Goal: Find contact information: Find contact information

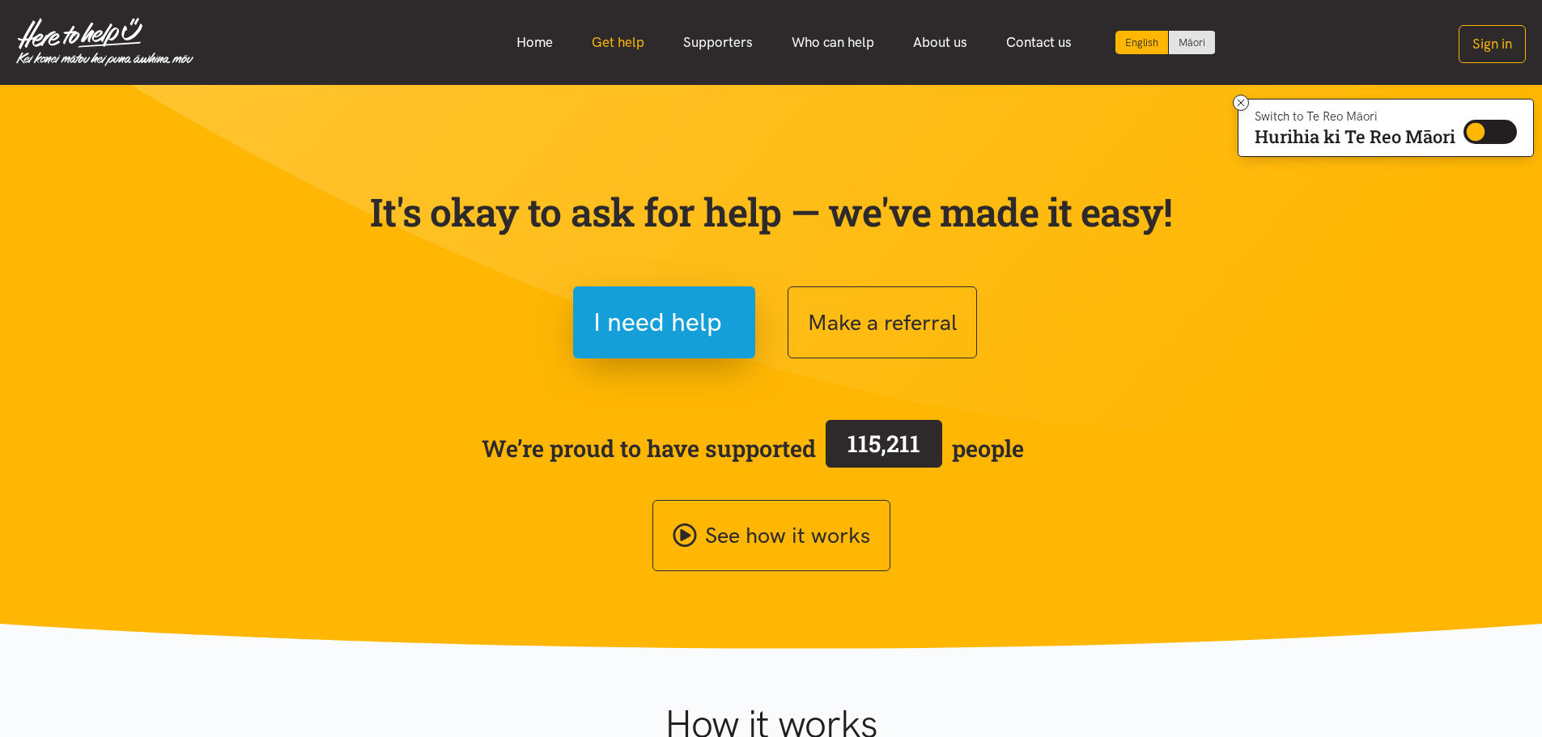
click at [631, 46] on link "Get help" at bounding box center [617, 42] width 91 height 35
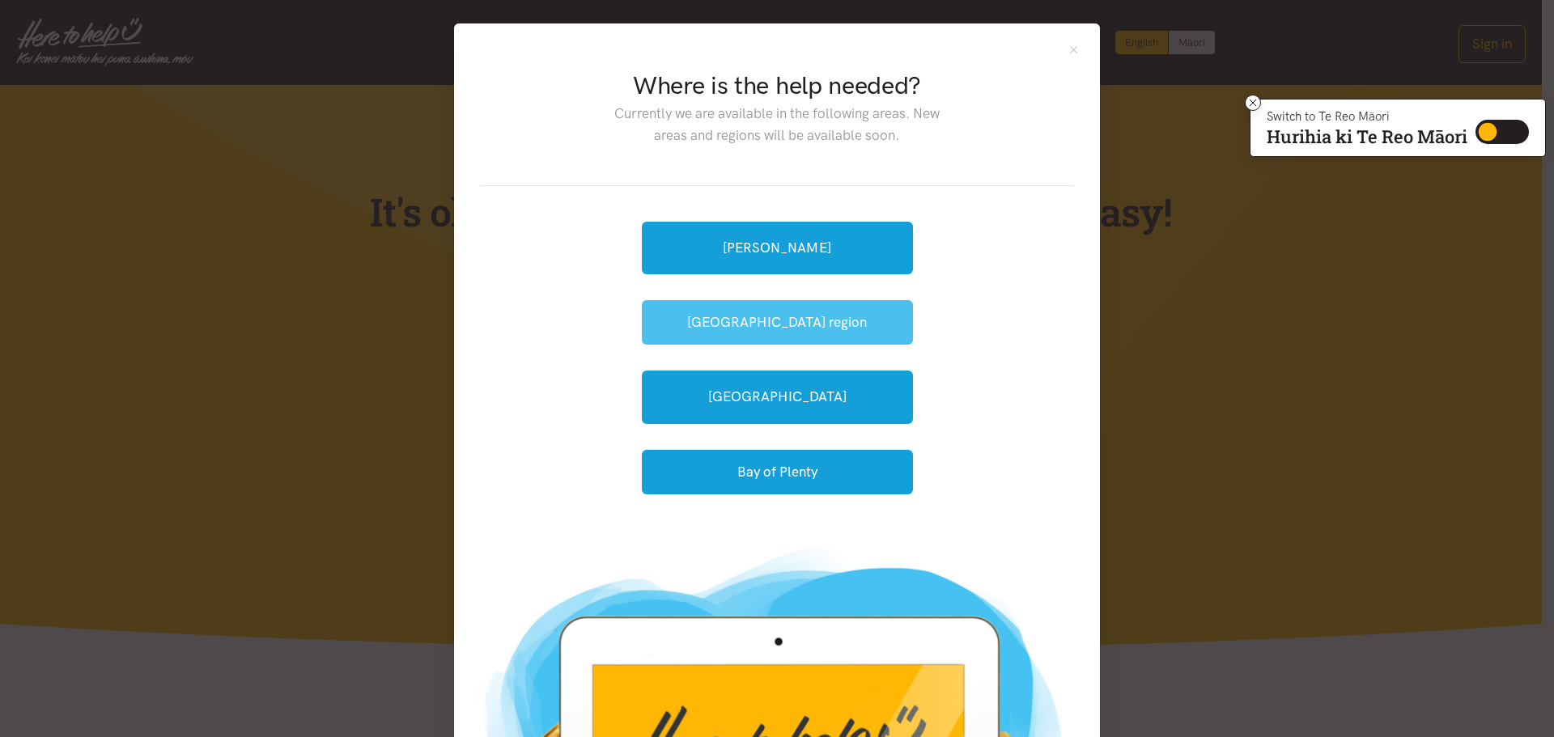
click at [865, 318] on button "[GEOGRAPHIC_DATA] region" at bounding box center [777, 322] width 271 height 45
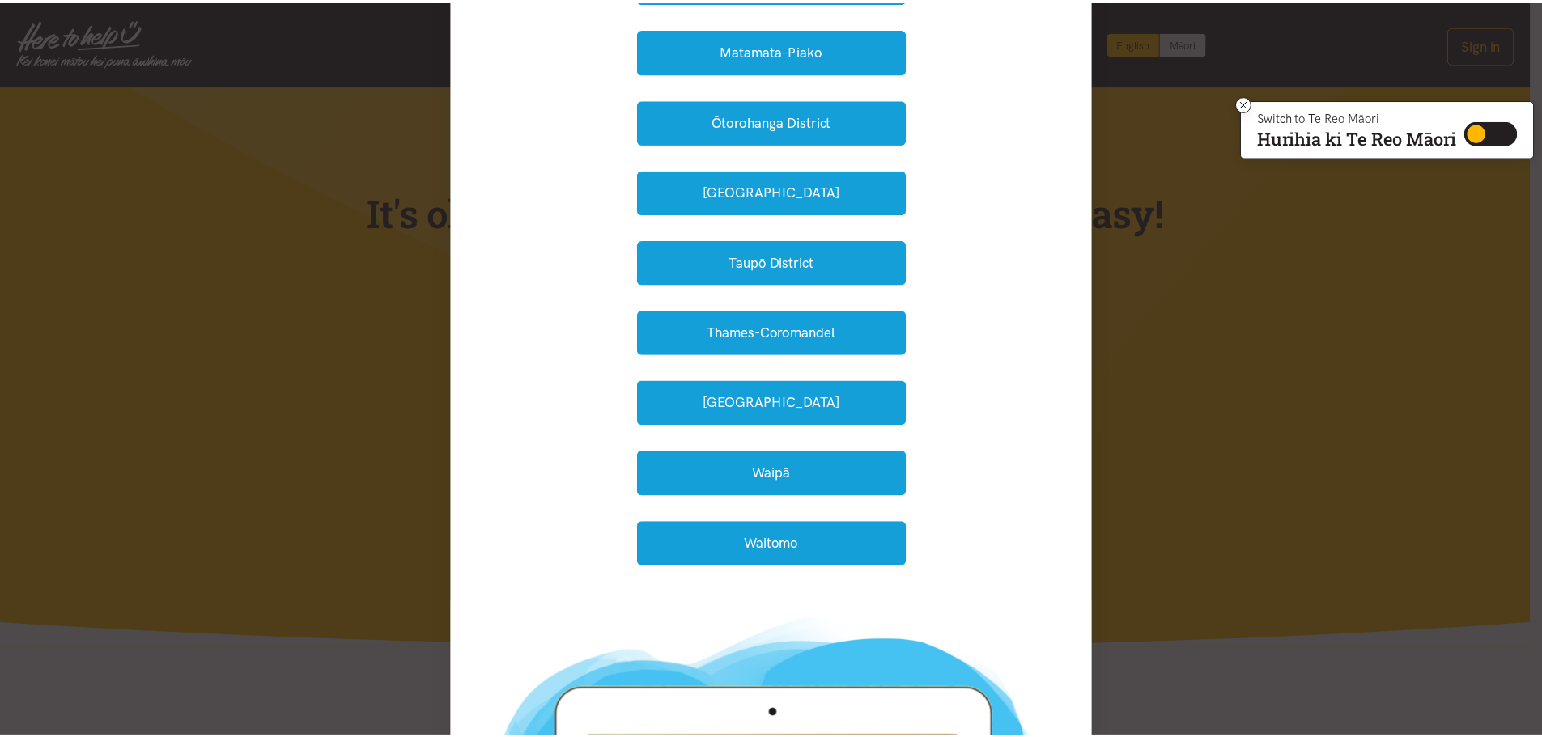
scroll to position [405, 0]
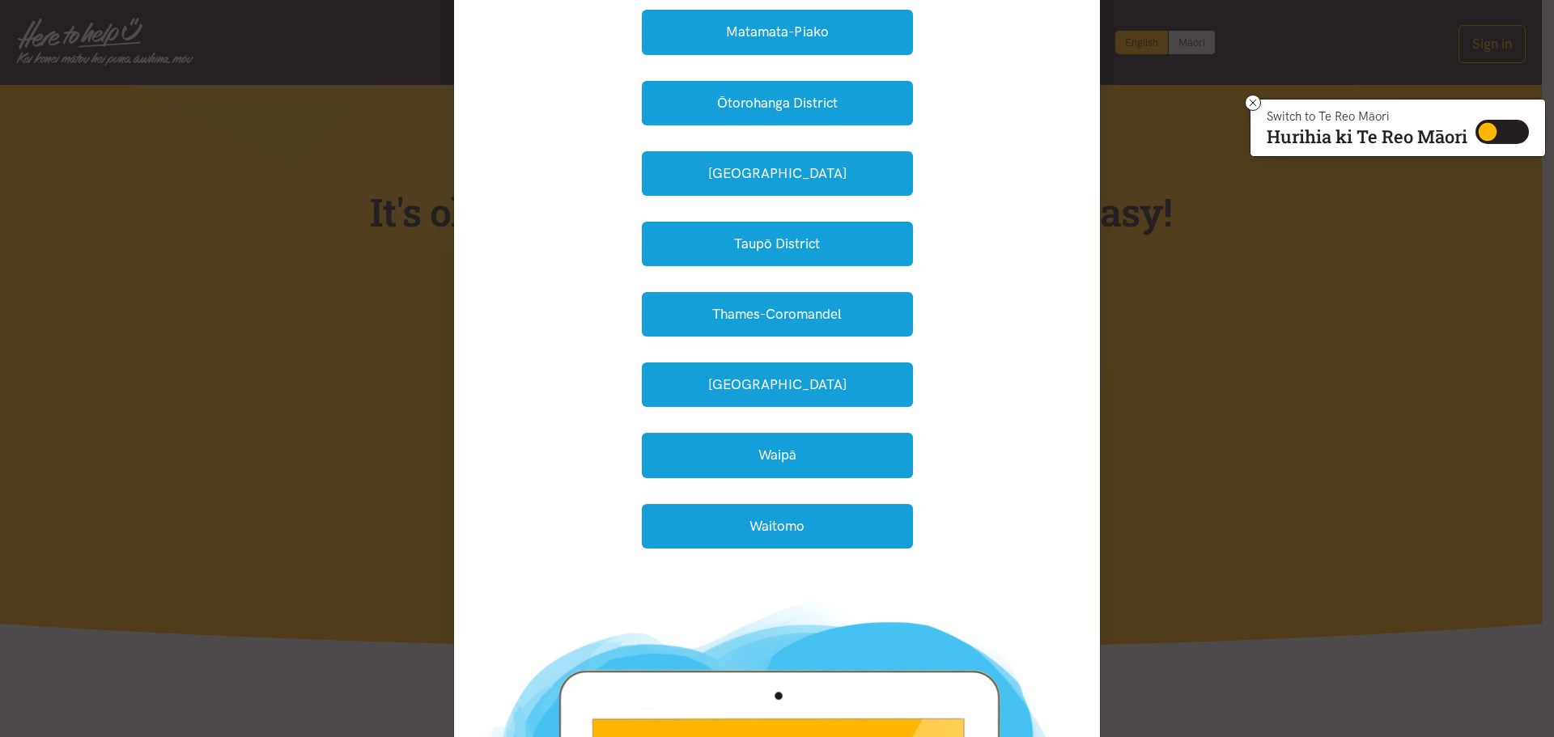
click at [1228, 642] on div "Where is the help needed? Currently we are available in the following areas. Ne…" at bounding box center [777, 368] width 1554 height 737
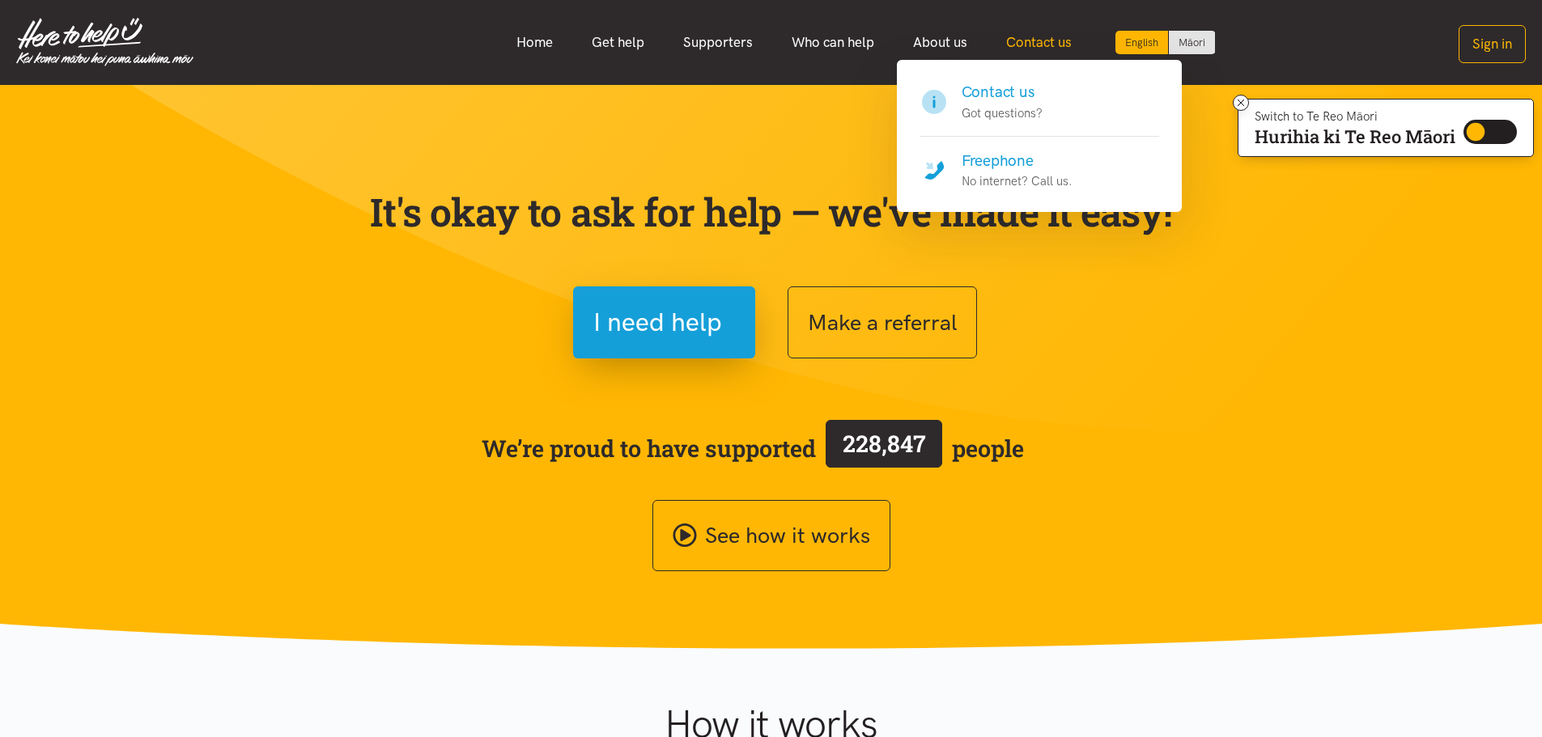
click at [1054, 54] on link "Contact us" at bounding box center [1039, 42] width 104 height 35
click at [1049, 40] on link "Contact us" at bounding box center [1039, 42] width 104 height 35
click at [998, 168] on h4 "Freephone" at bounding box center [1017, 161] width 111 height 23
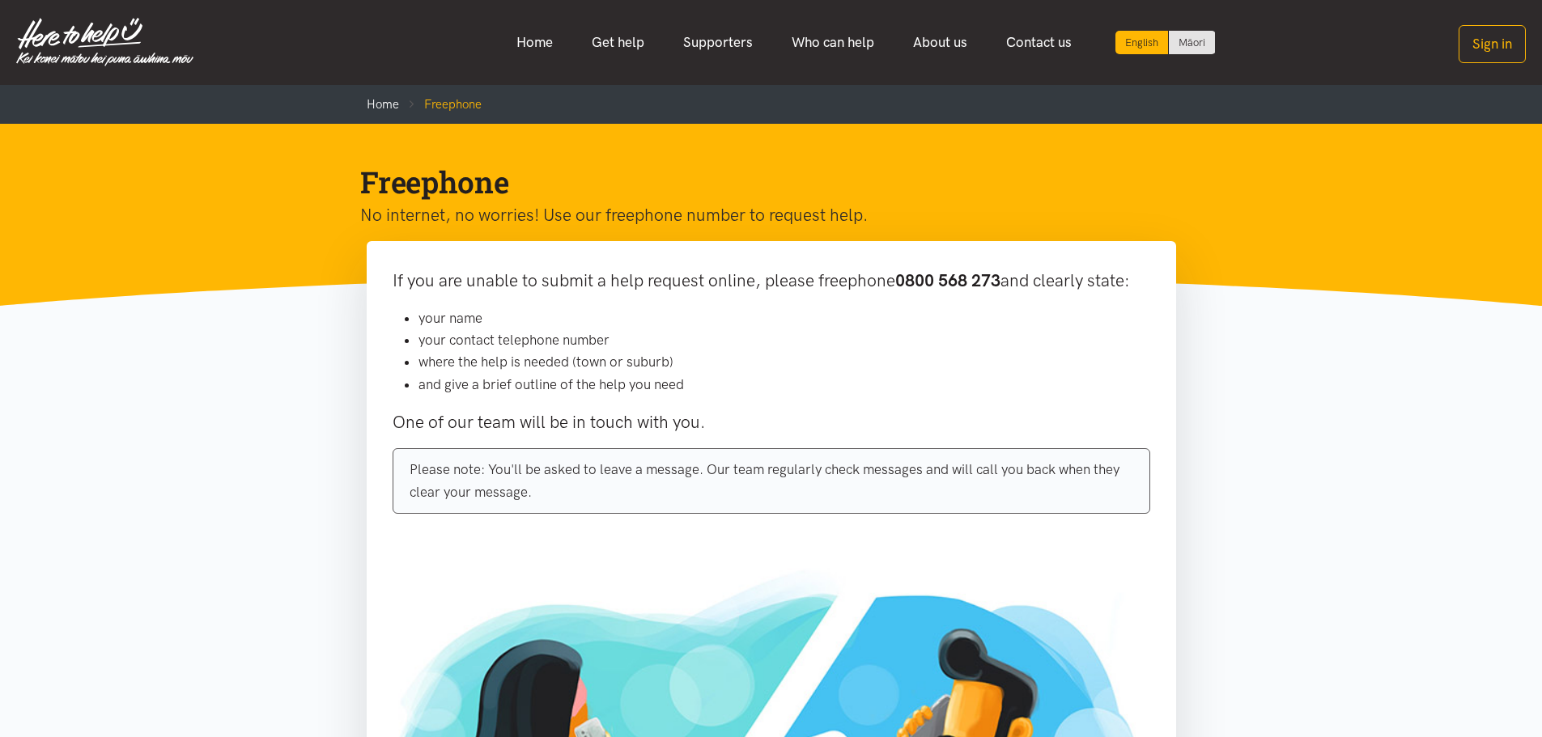
drag, startPoint x: 1006, startPoint y: 283, endPoint x: 891, endPoint y: 274, distance: 115.3
click at [891, 274] on p "If you are unable to submit a help request online, please freephone 0800 568 27…" at bounding box center [772, 281] width 758 height 28
click at [911, 291] on b "0800 568 273" at bounding box center [947, 280] width 105 height 20
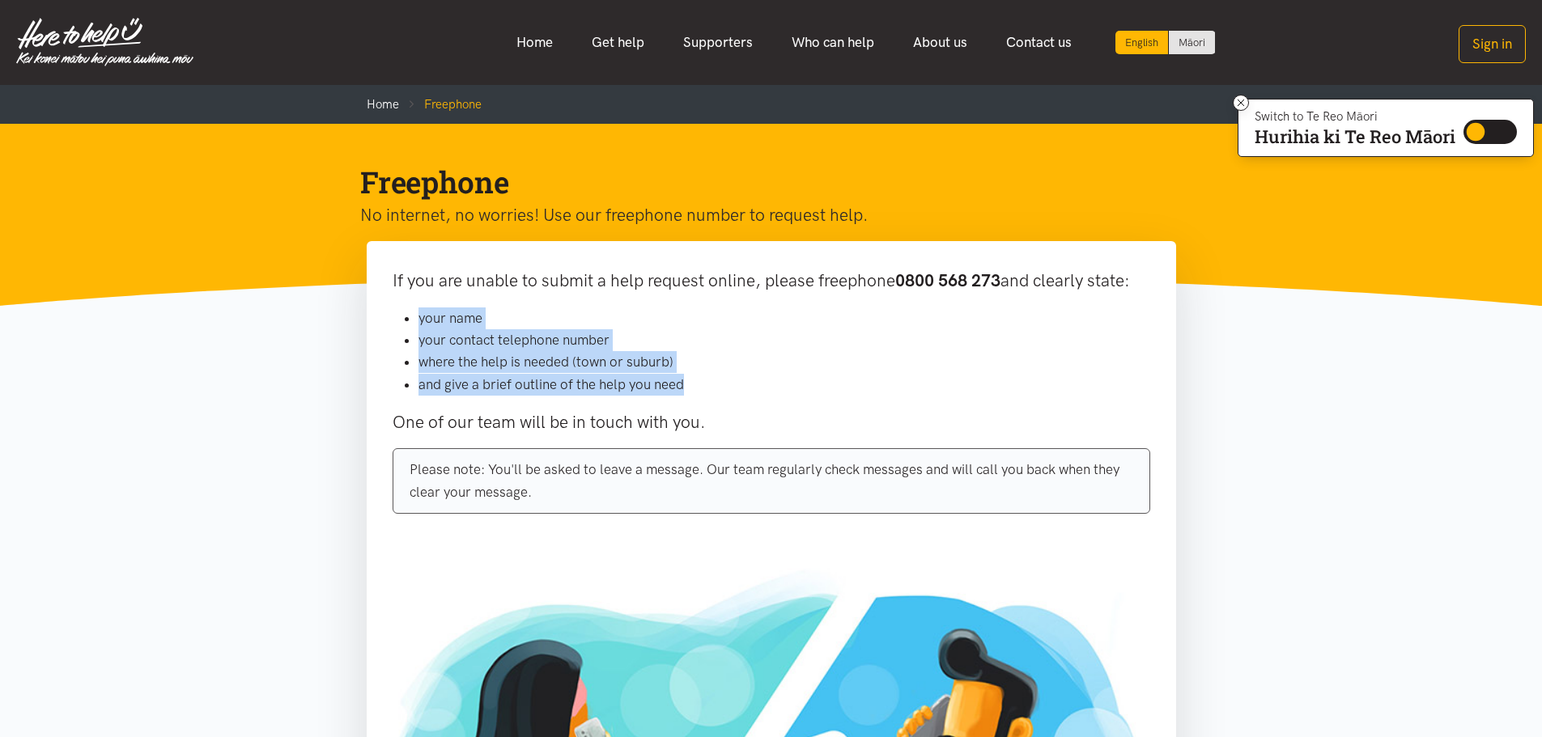
drag, startPoint x: 702, startPoint y: 388, endPoint x: 368, endPoint y: 318, distance: 340.7
click at [368, 318] on div "If you are unable to submit a help request online, please freephone 0800 568 27…" at bounding box center [771, 396] width 809 height 311
click at [524, 350] on li "your contact telephone number" at bounding box center [784, 340] width 732 height 22
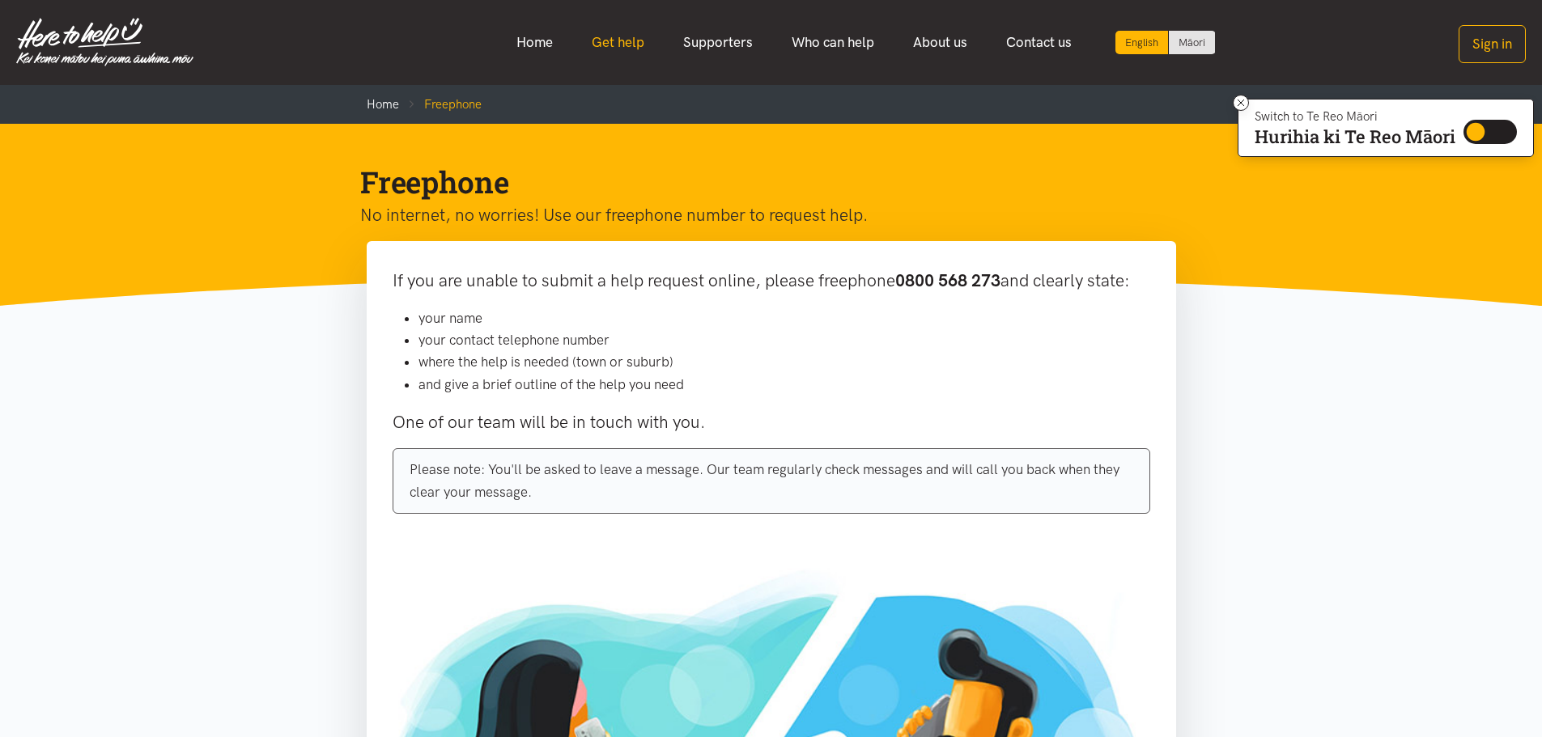
click at [631, 42] on link "Get help" at bounding box center [617, 42] width 91 height 35
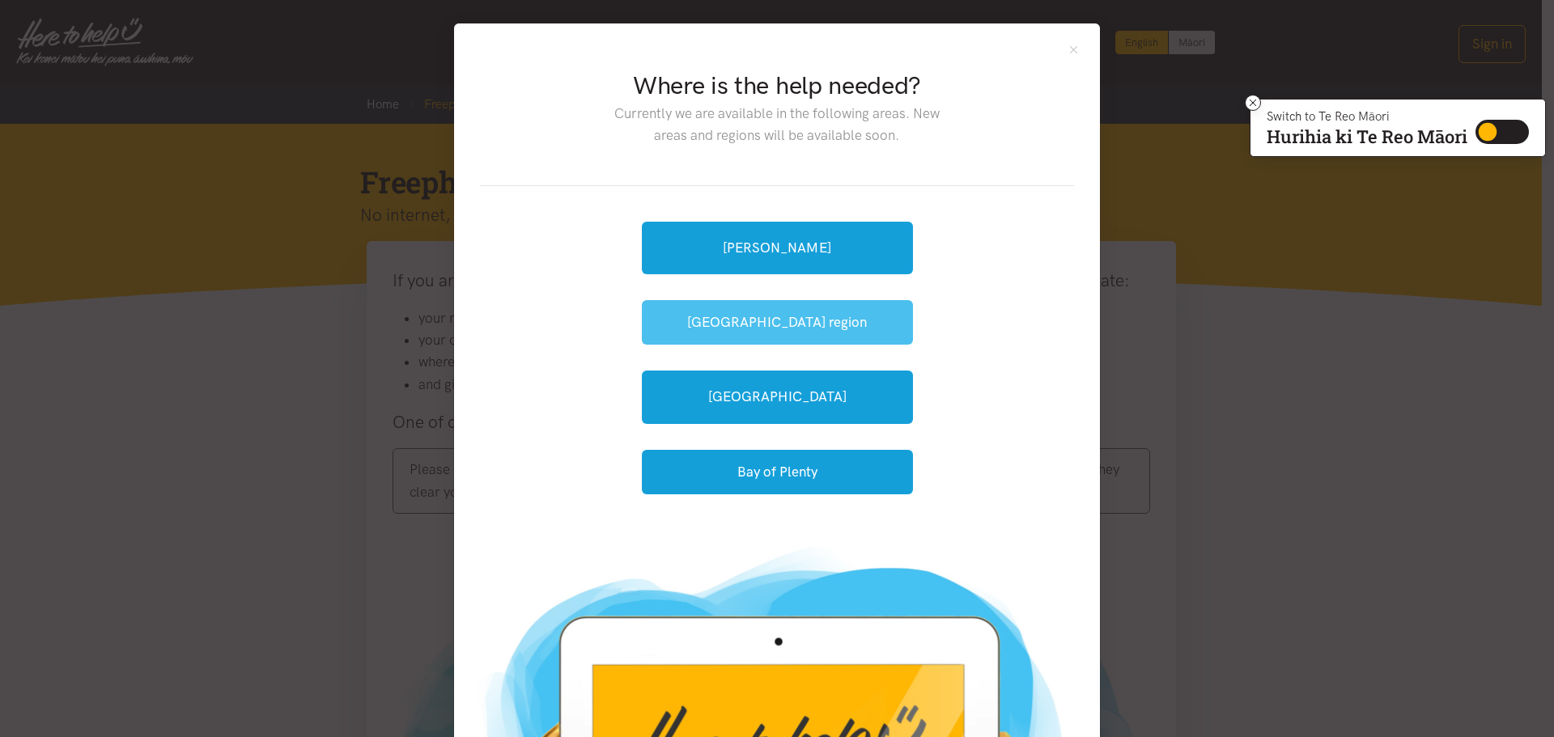
click at [775, 319] on button "[GEOGRAPHIC_DATA] region" at bounding box center [777, 322] width 271 height 45
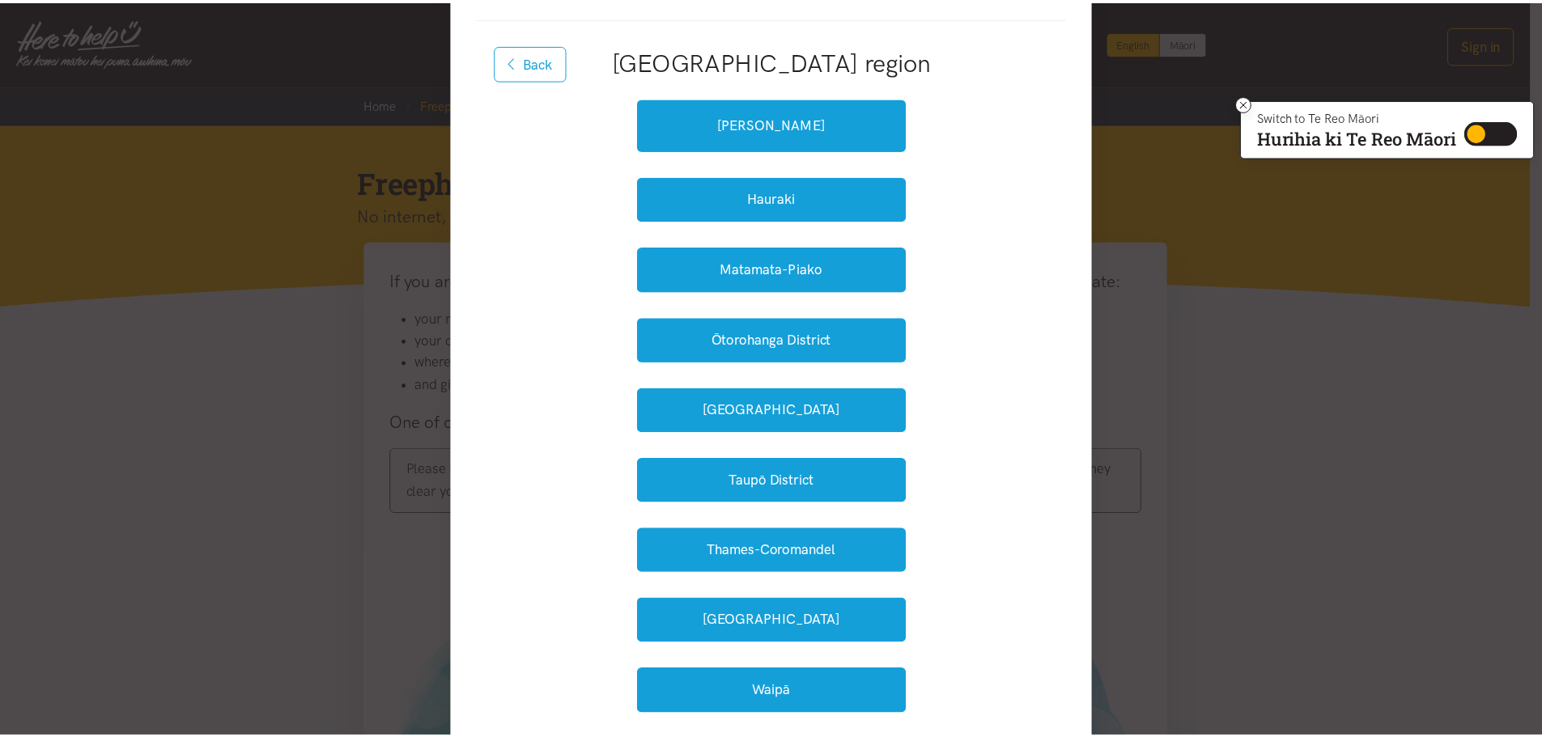
scroll to position [162, 0]
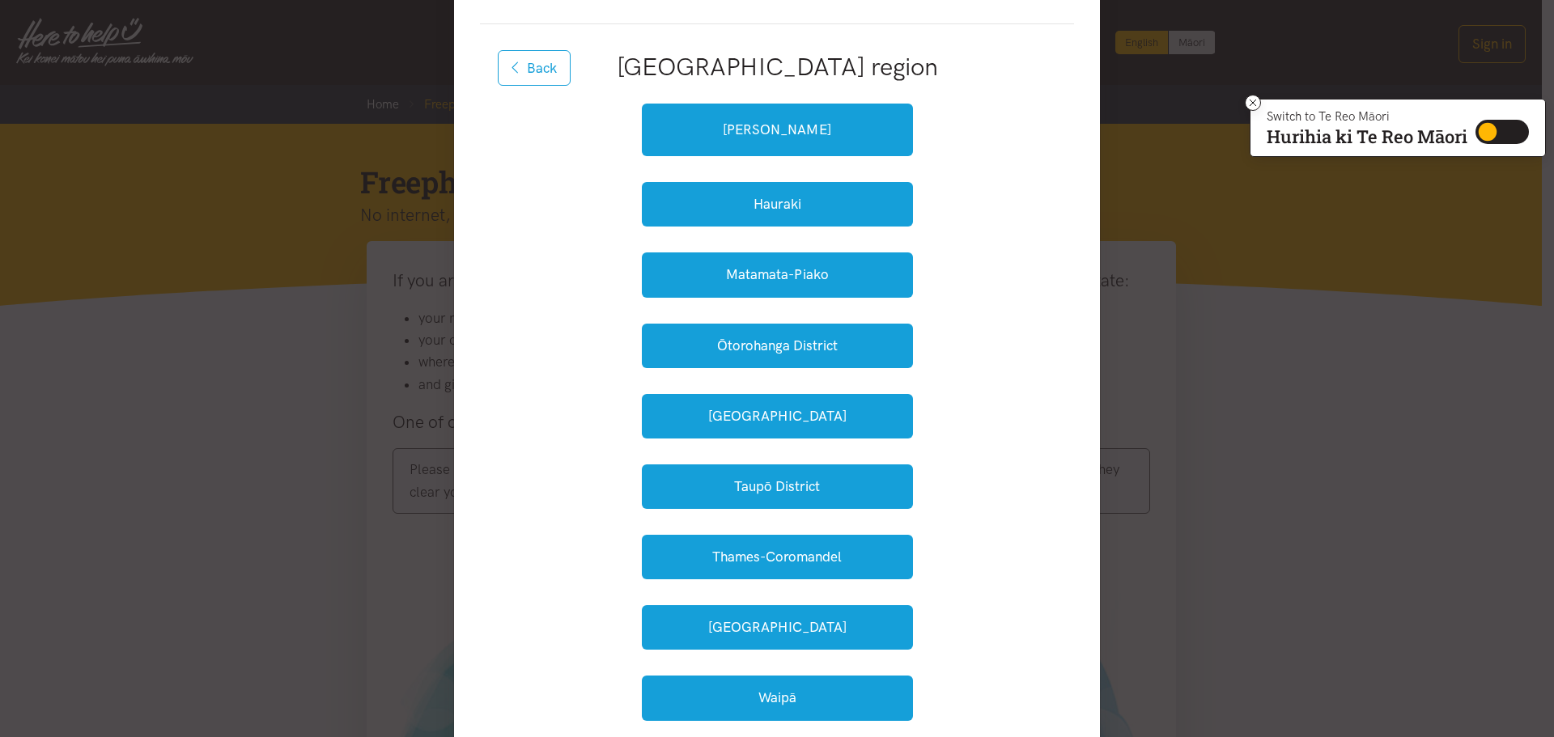
click at [1343, 514] on div "Where is the help needed? Currently we are available in the following areas. Ne…" at bounding box center [777, 368] width 1554 height 737
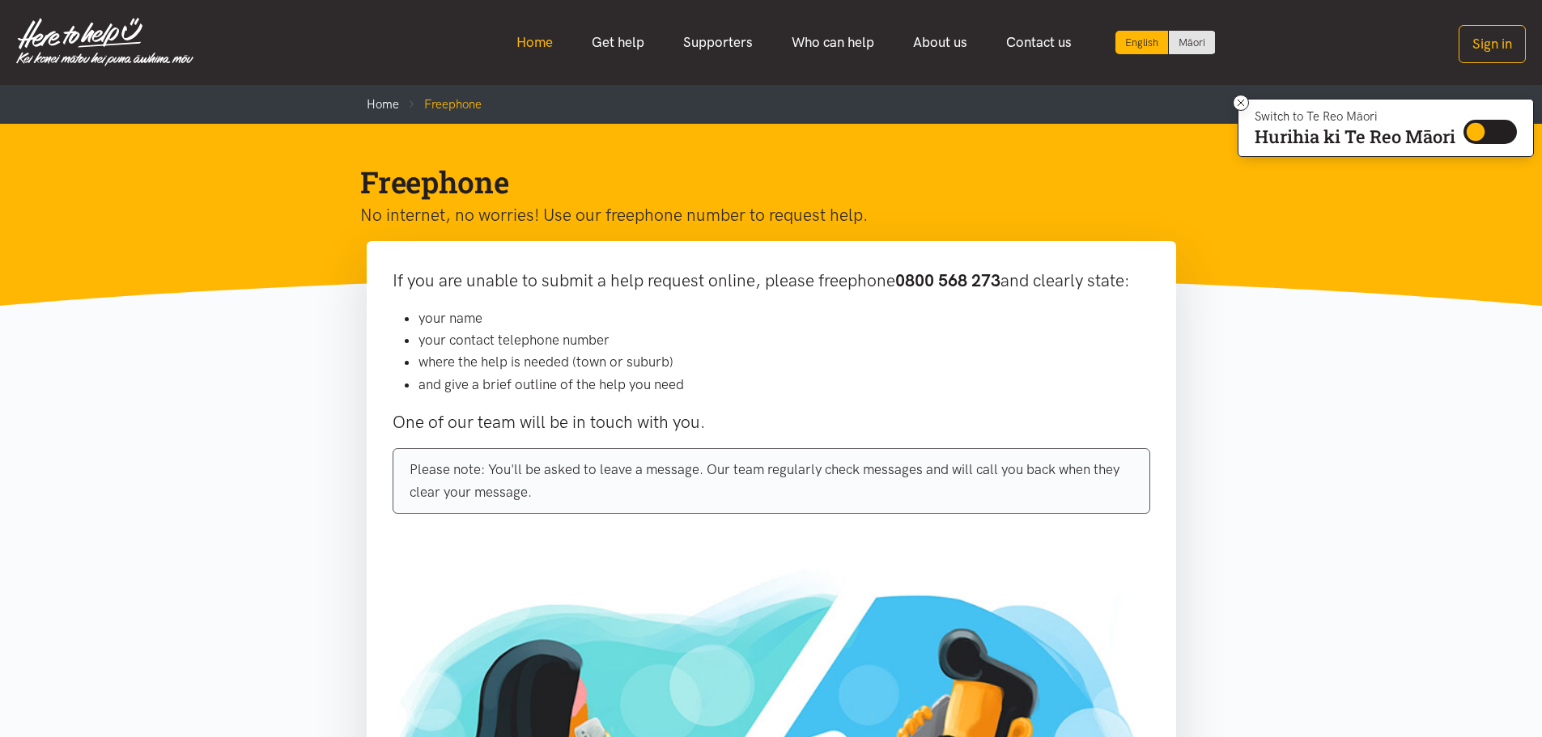
click at [534, 37] on link "Home" at bounding box center [534, 42] width 75 height 35
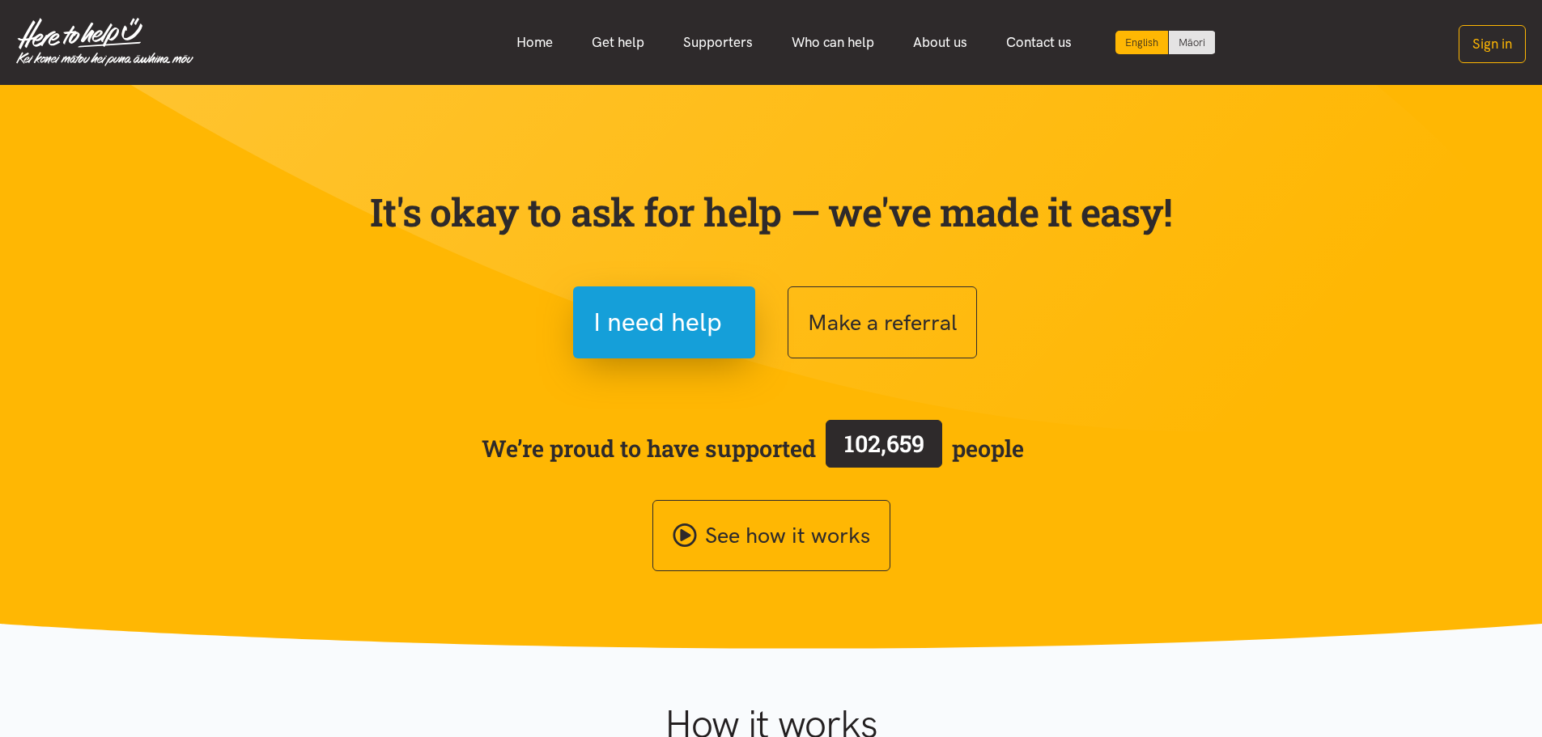
click at [605, 45] on link "Get help" at bounding box center [617, 42] width 91 height 35
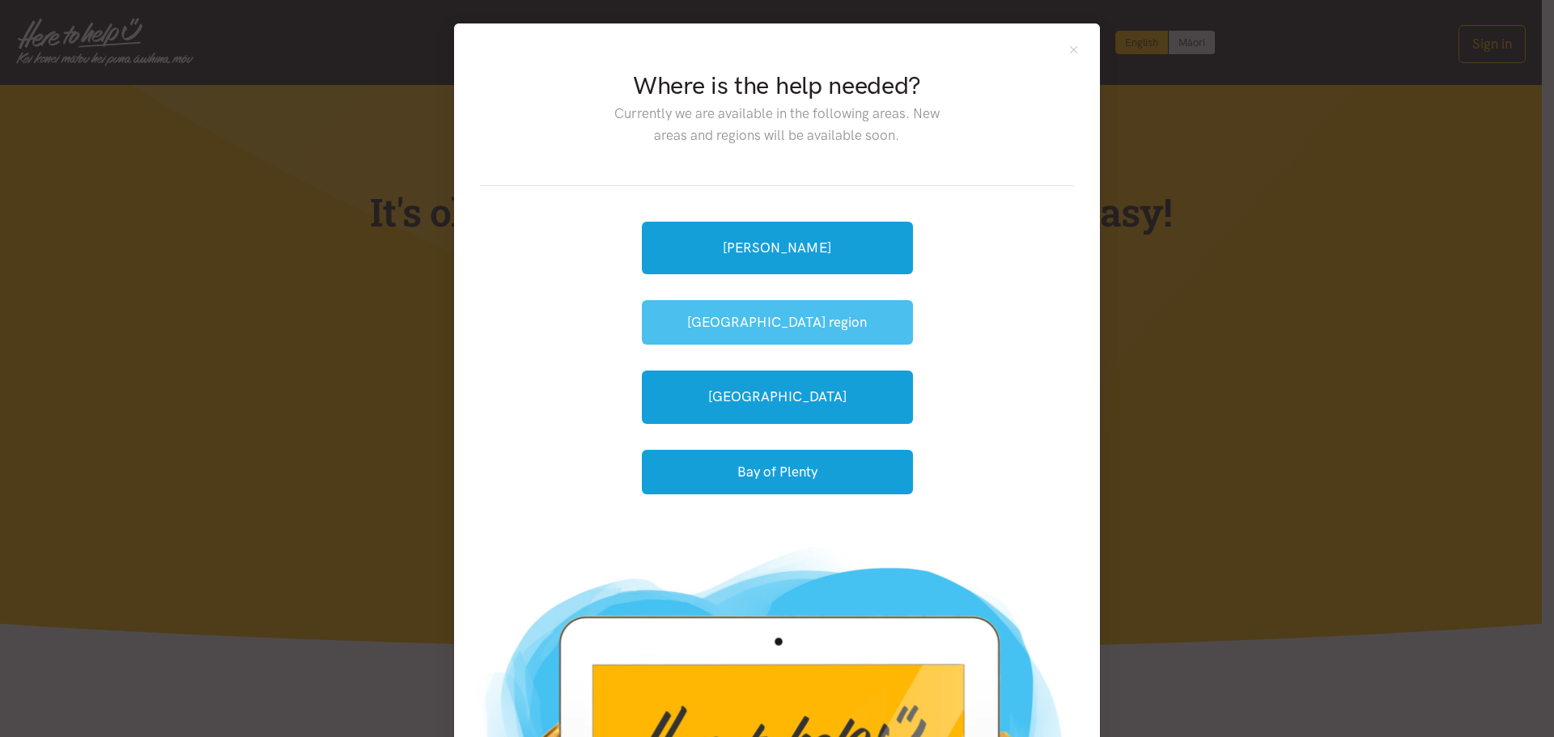
click at [759, 325] on button "[GEOGRAPHIC_DATA] region" at bounding box center [777, 322] width 271 height 45
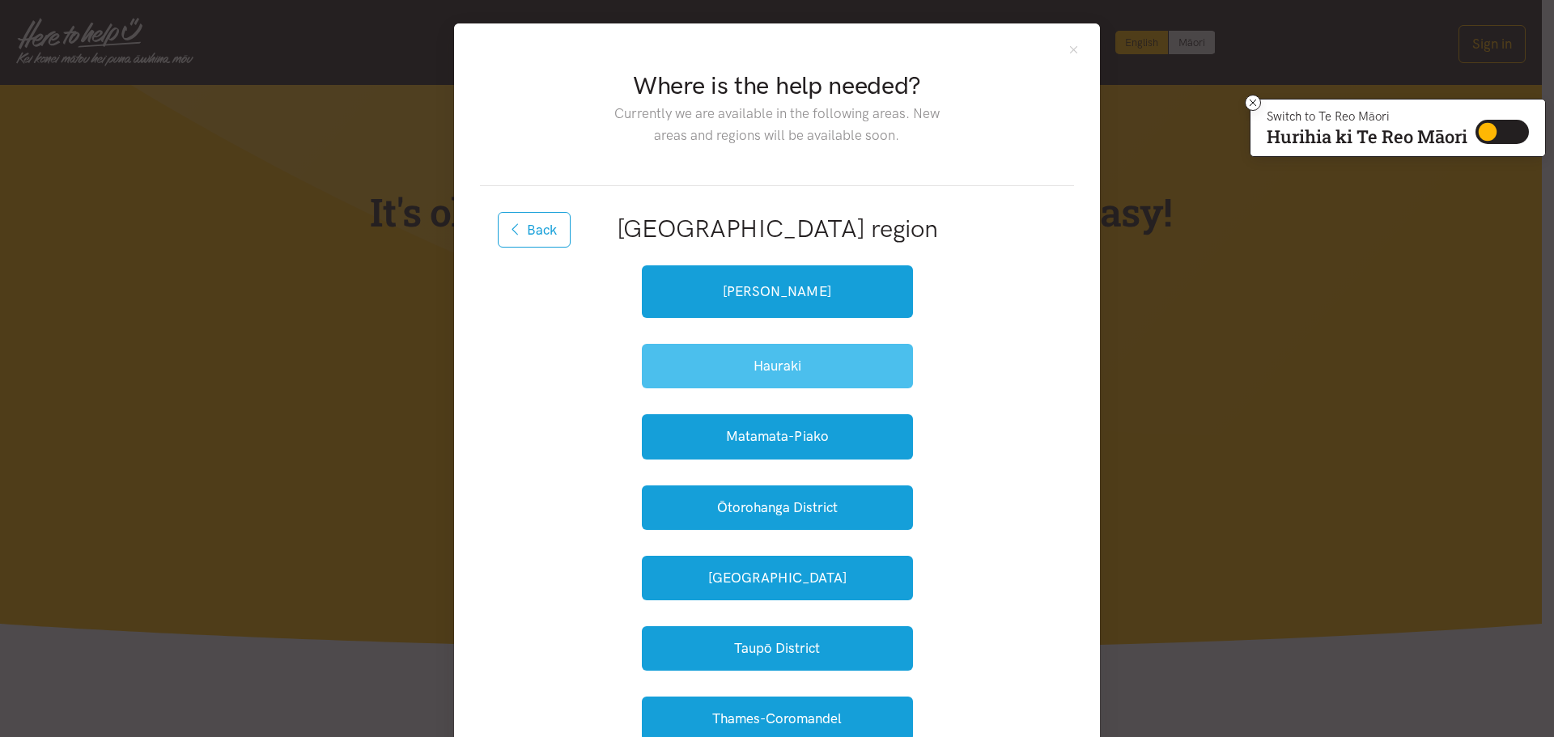
click at [755, 375] on button "Hauraki" at bounding box center [777, 366] width 271 height 45
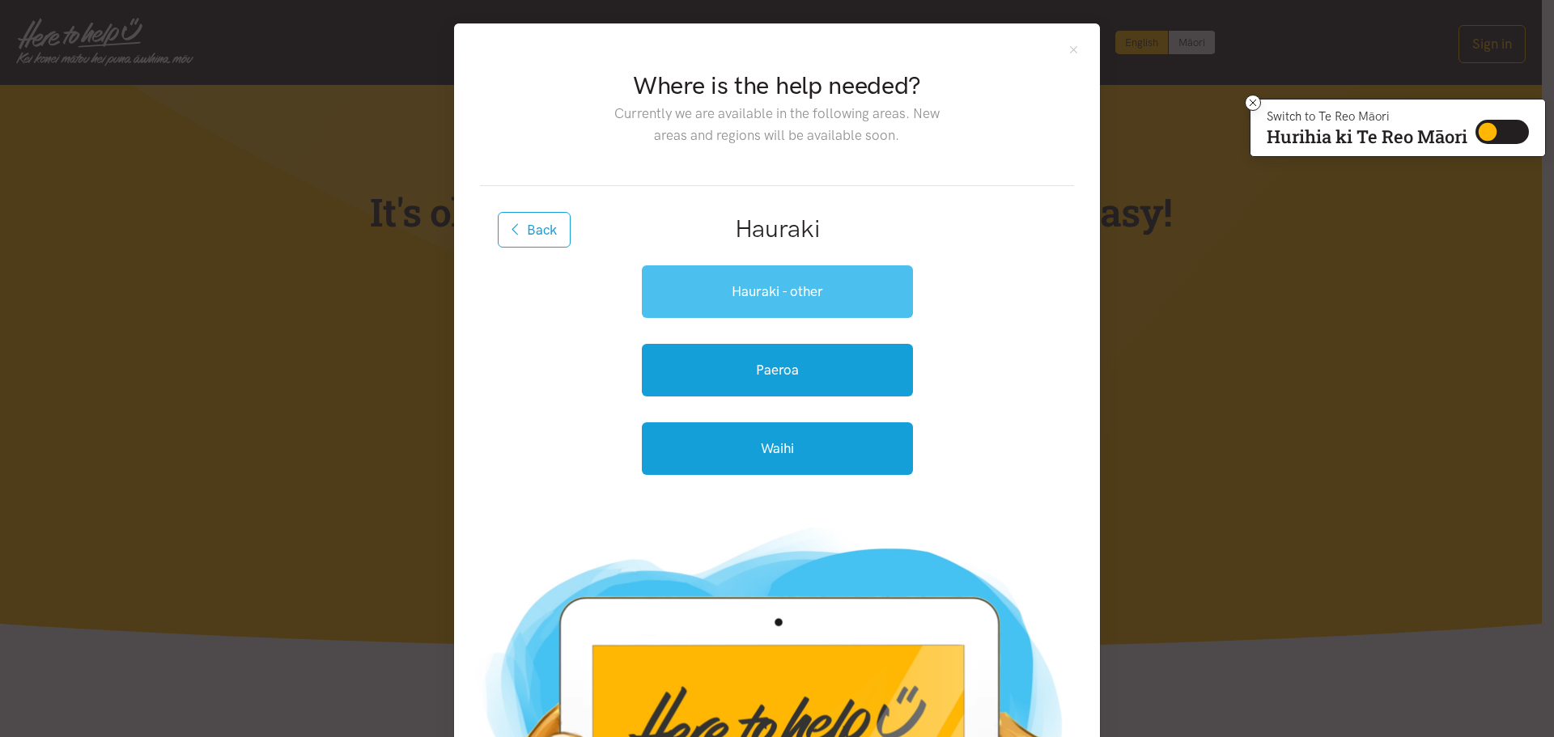
click at [823, 293] on link "Hauraki - other" at bounding box center [777, 291] width 271 height 53
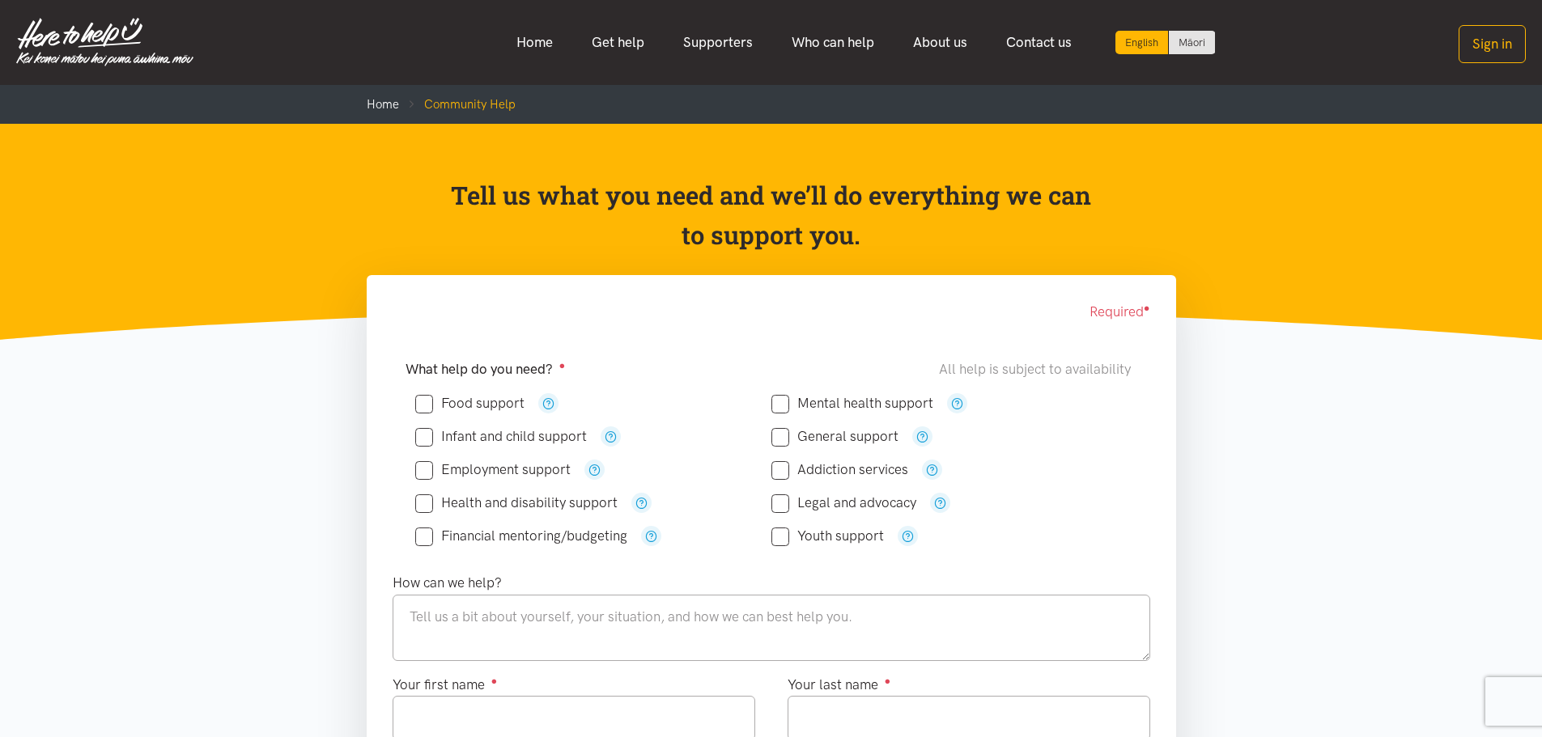
scroll to position [81, 0]
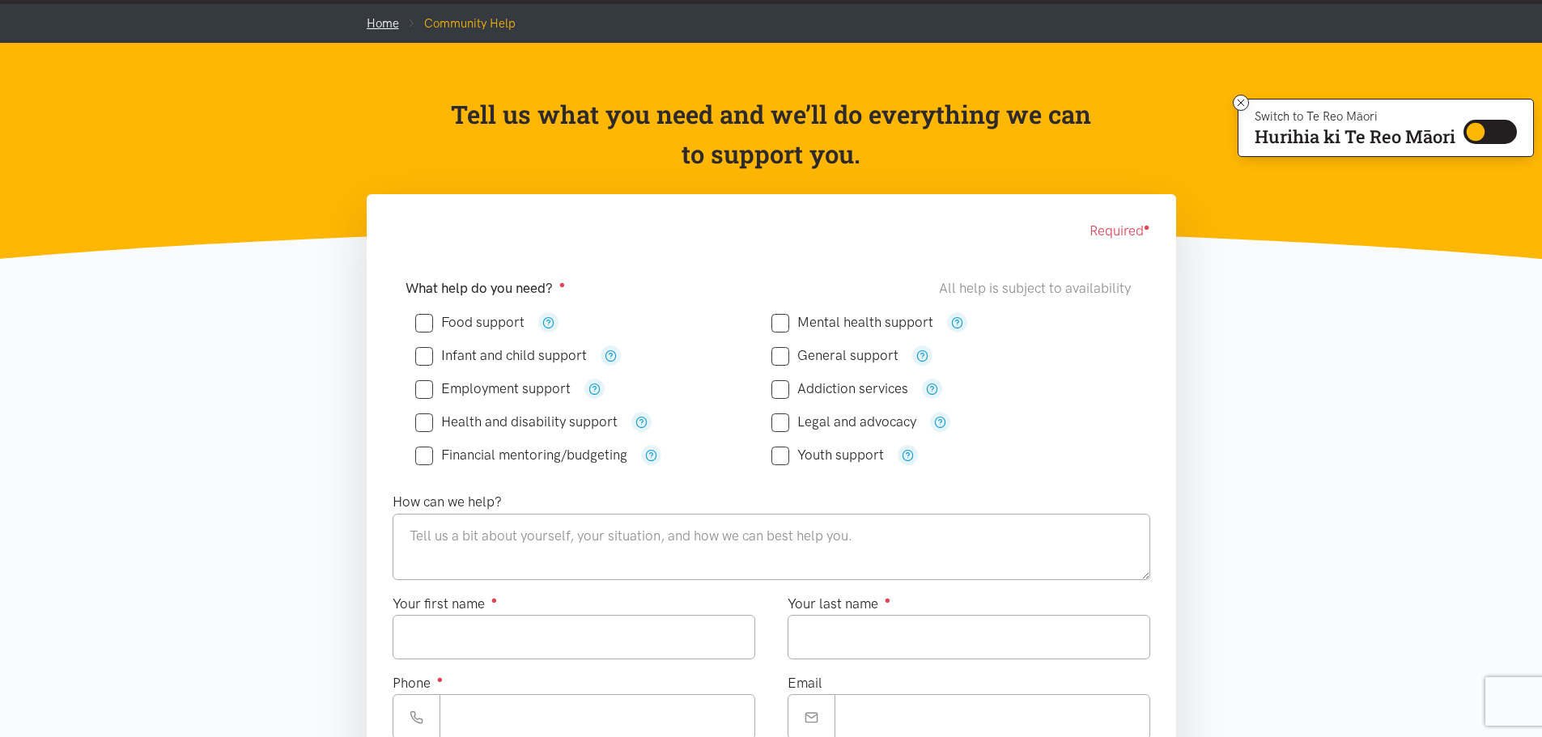
click at [387, 25] on link "Home" at bounding box center [383, 23] width 32 height 15
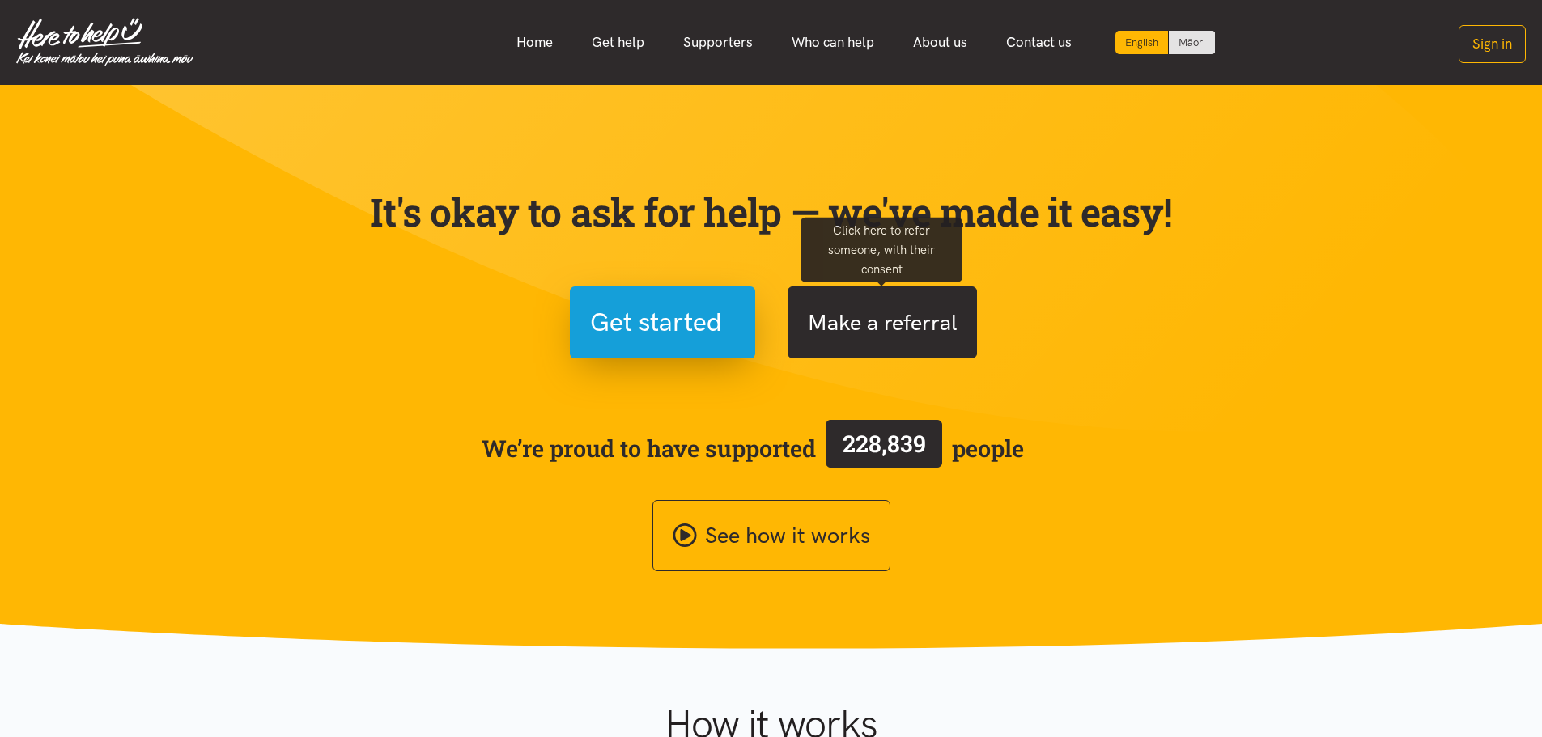
click at [918, 328] on button "Make a referral" at bounding box center [882, 323] width 189 height 72
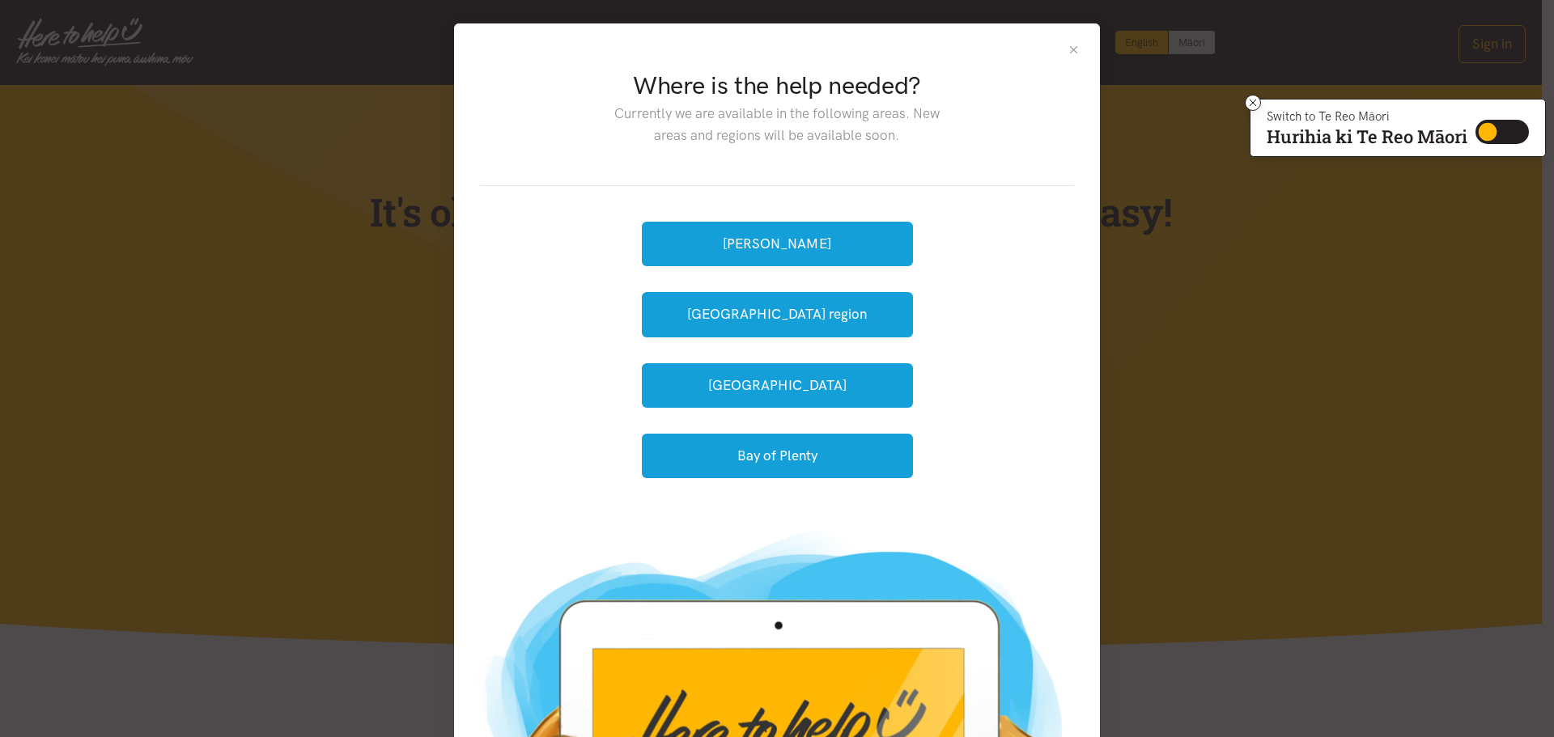
click at [1070, 49] on button "Close" at bounding box center [1074, 50] width 14 height 14
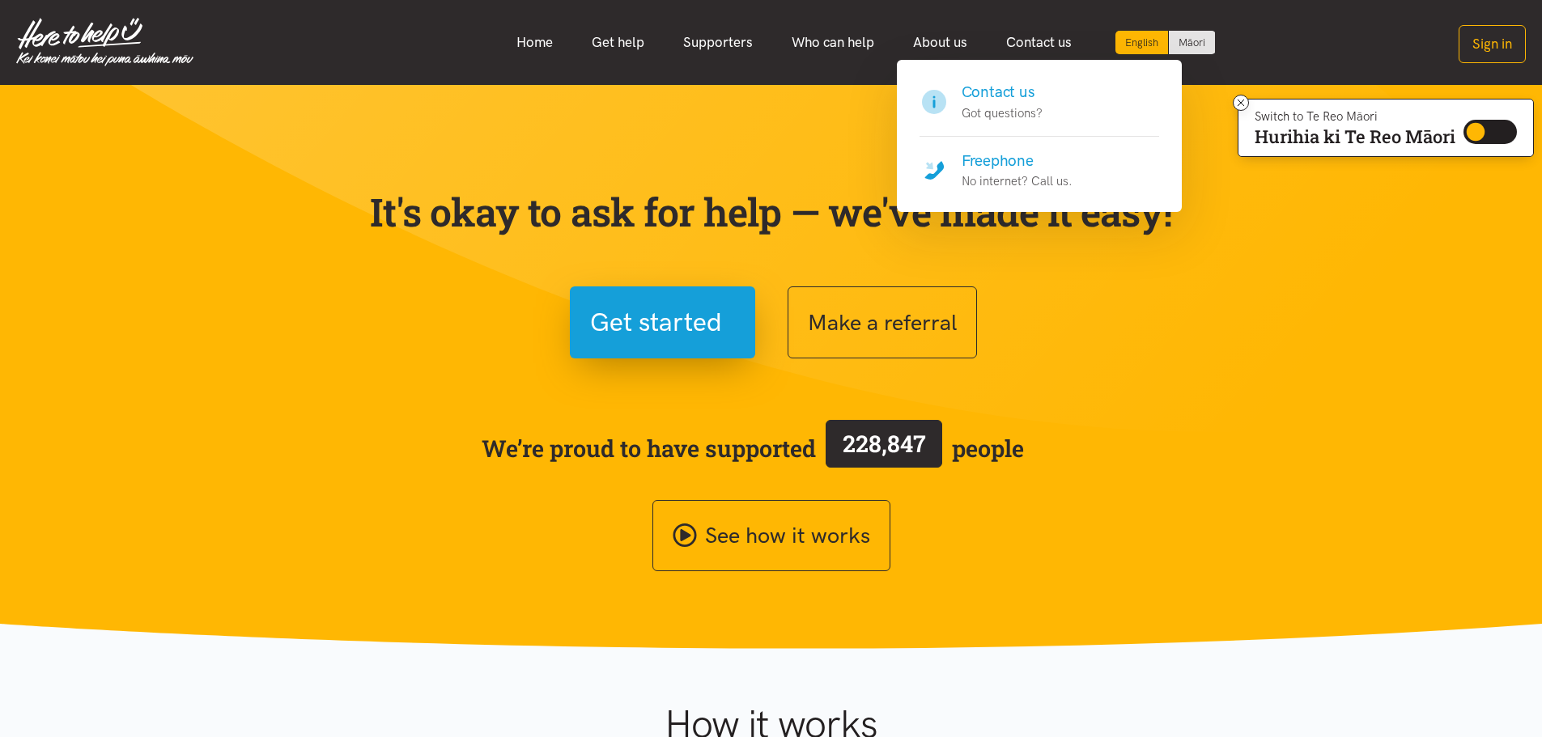
drag, startPoint x: 1015, startPoint y: 156, endPoint x: 994, endPoint y: 159, distance: 21.2
click at [1015, 156] on h4 "Freephone" at bounding box center [1017, 161] width 111 height 23
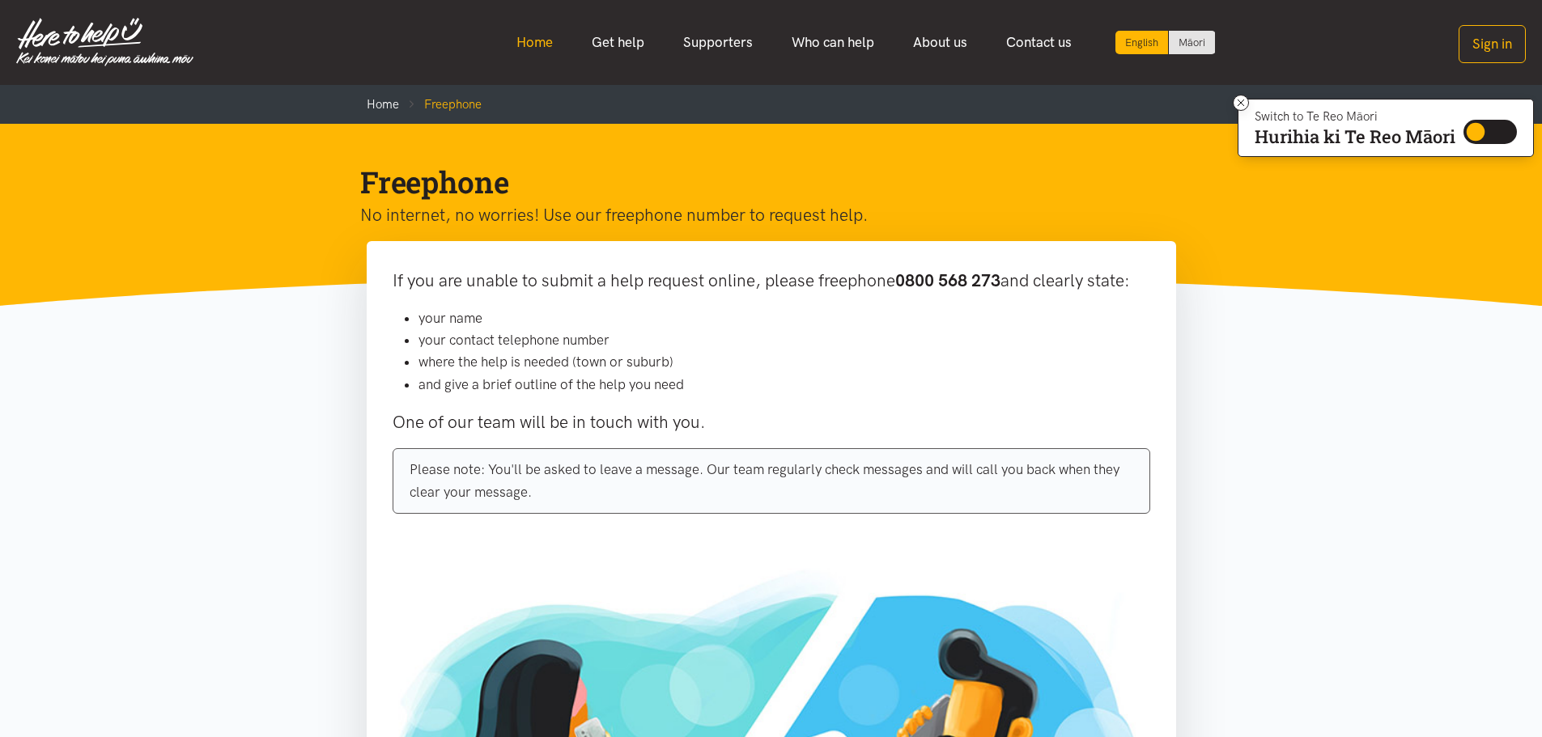
click at [547, 37] on link "Home" at bounding box center [534, 42] width 75 height 35
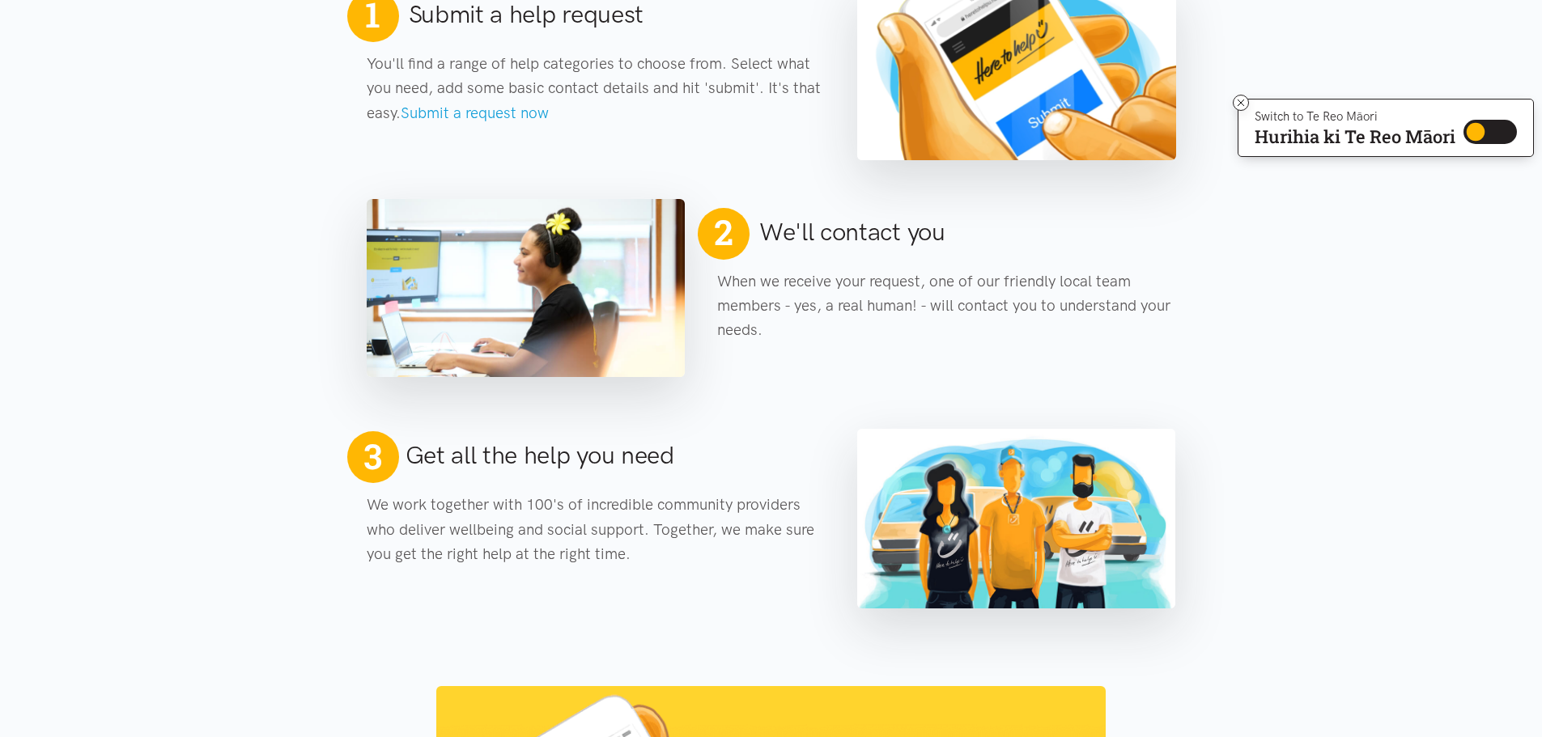
scroll to position [809, 0]
